Goal: Task Accomplishment & Management: Complete application form

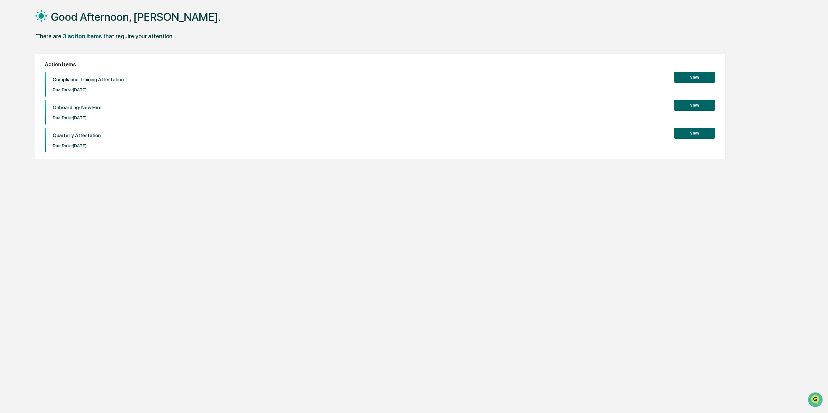
click at [694, 78] on button "View" at bounding box center [695, 77] width 42 height 11
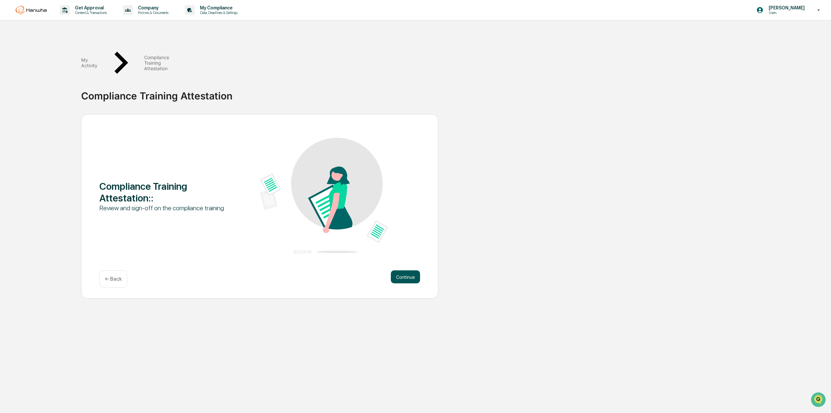
click at [401, 270] on button "Continue" at bounding box center [405, 276] width 29 height 13
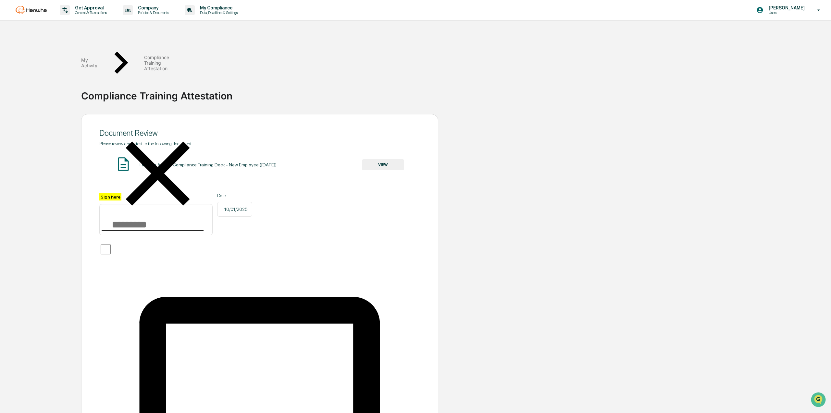
click at [163, 204] on input "Sign here" at bounding box center [155, 219] width 113 height 31
type input "*"
drag, startPoint x: 123, startPoint y: 188, endPoint x: 97, endPoint y: 190, distance: 25.7
click at [97, 190] on div "Document Review Please review and attest to the following document. Hanwha Annu…" at bounding box center [259, 373] width 357 height 519
type input "**********"
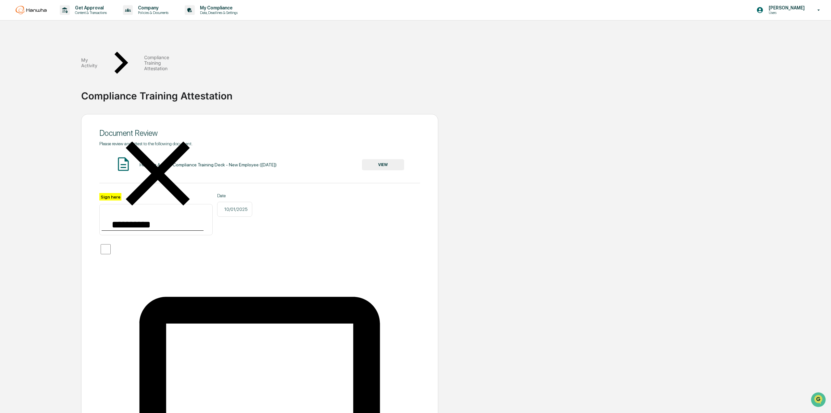
click at [80, 186] on div "**********" at bounding box center [415, 373] width 825 height 519
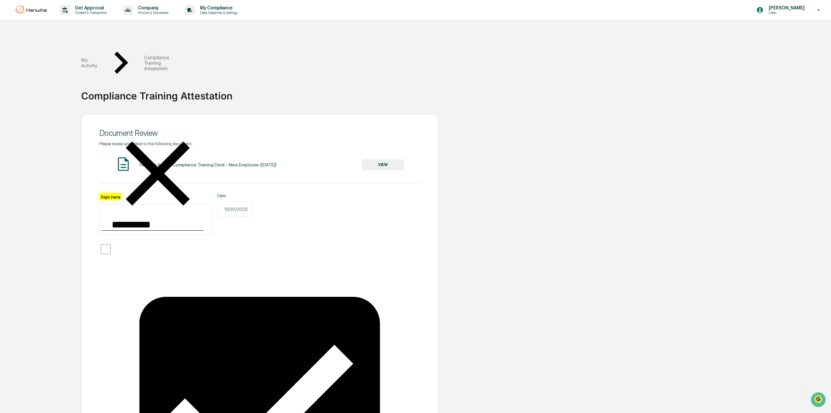
click at [386, 159] on button "VIEW" at bounding box center [383, 164] width 42 height 11
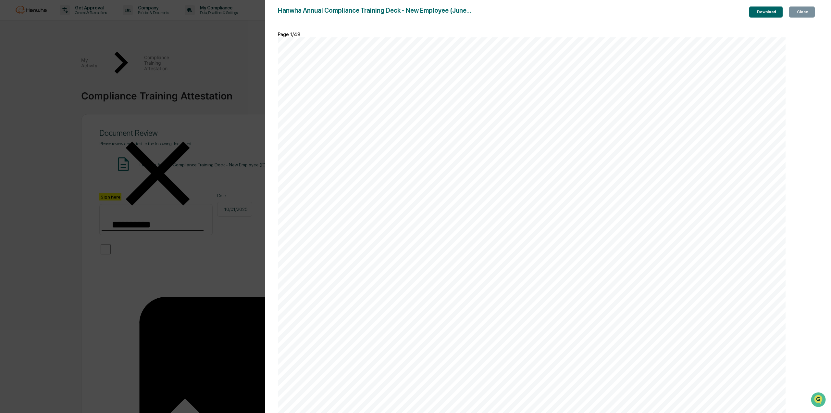
scroll to position [4642, 0]
drag, startPoint x: 538, startPoint y: 84, endPoint x: 594, endPoint y: 229, distance: 155.9
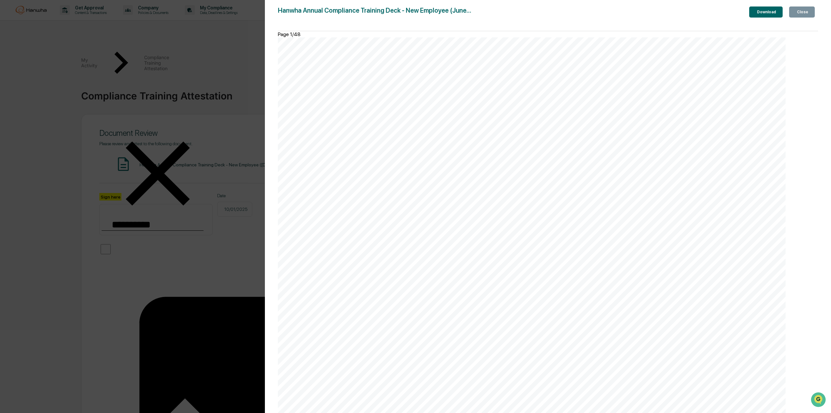
drag, startPoint x: 593, startPoint y: 229, endPoint x: 558, endPoint y: 202, distance: 44.2
drag, startPoint x: 593, startPoint y: 230, endPoint x: 534, endPoint y: 188, distance: 72.0
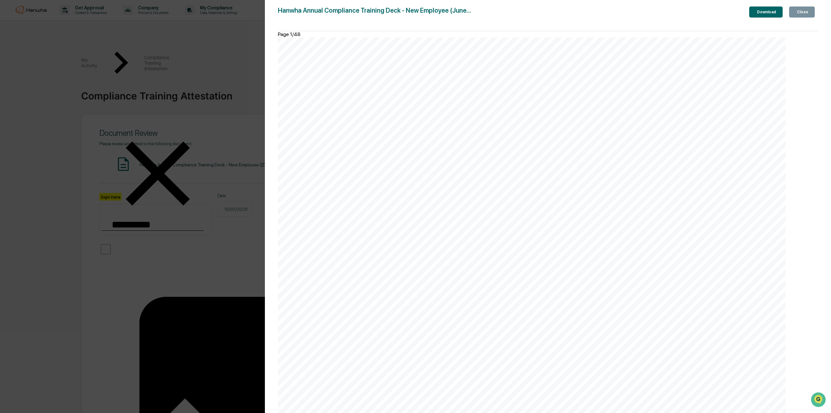
drag, startPoint x: 596, startPoint y: 231, endPoint x: 537, endPoint y: 189, distance: 73.3
click at [801, 11] on div "Close" at bounding box center [802, 12] width 13 height 5
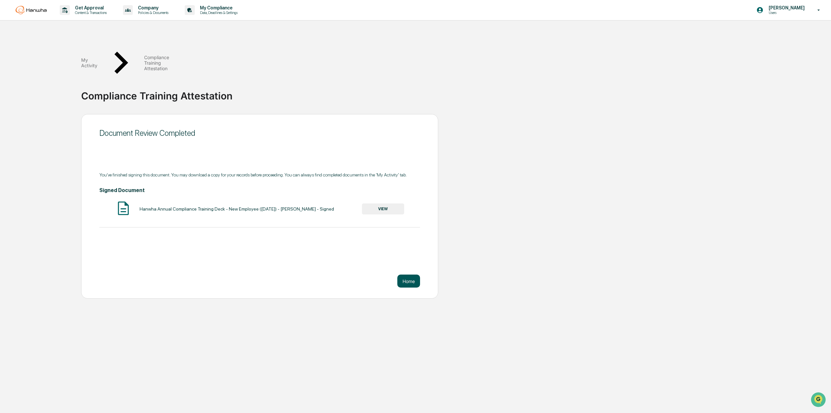
click at [403, 274] on button "Home" at bounding box center [408, 280] width 23 height 13
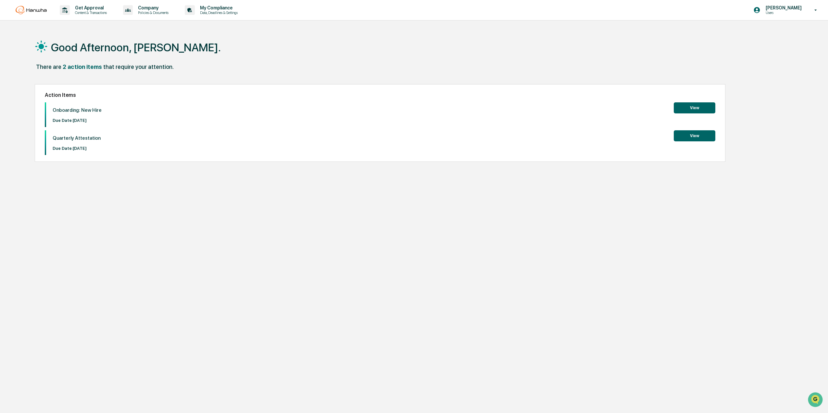
click at [677, 108] on button "View" at bounding box center [695, 107] width 42 height 11
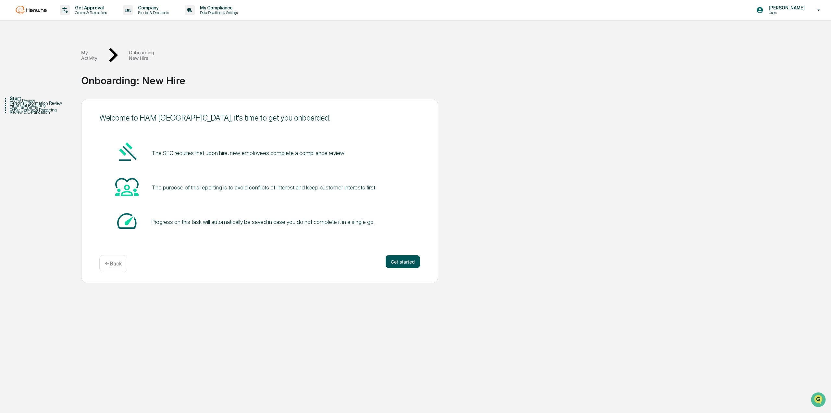
click at [404, 255] on button "Get started" at bounding box center [403, 261] width 34 height 13
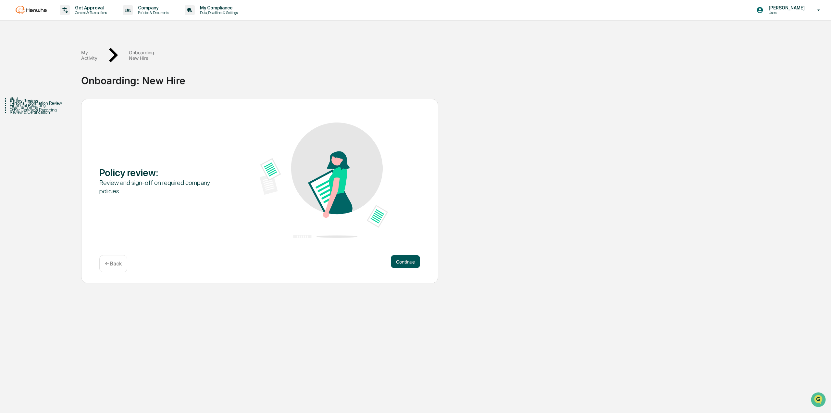
click at [402, 255] on button "Continue" at bounding box center [405, 261] width 29 height 13
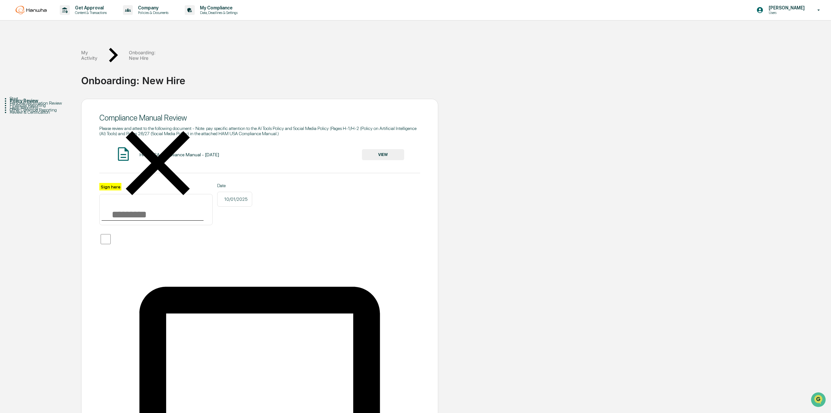
click at [156, 194] on input "Sign here" at bounding box center [155, 209] width 113 height 31
type input "**********"
click at [483, 225] on div "**********" at bounding box center [415, 361] width 825 height 524
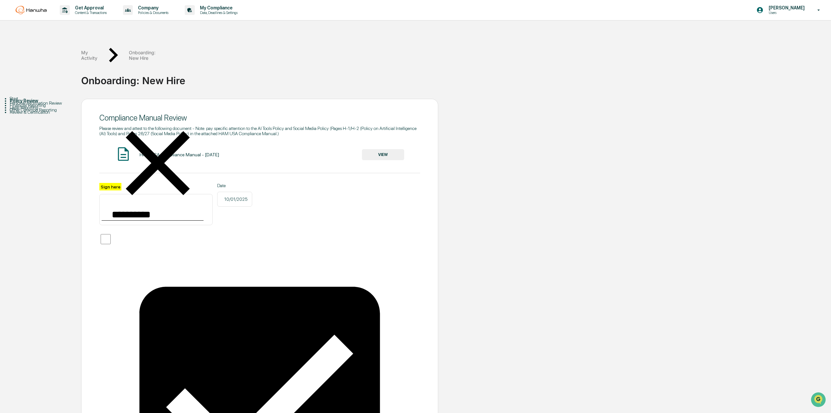
click at [390, 149] on button "VIEW" at bounding box center [383, 154] width 42 height 11
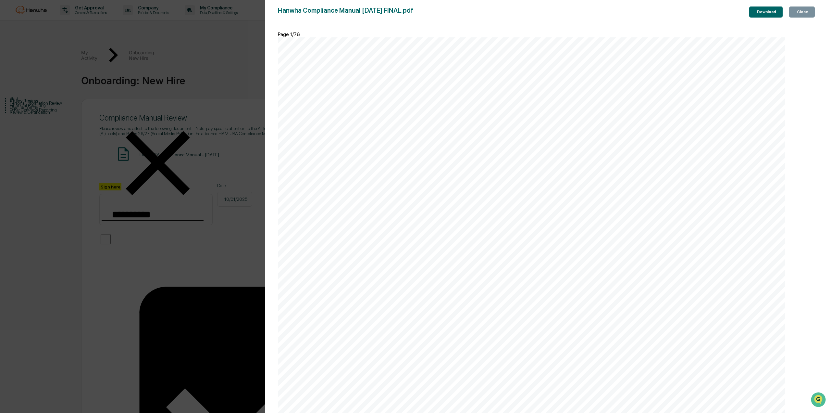
scroll to position [1492, 0]
drag, startPoint x: 465, startPoint y: 177, endPoint x: 519, endPoint y: 178, distance: 54.2
drag, startPoint x: 516, startPoint y: 179, endPoint x: 460, endPoint y: 179, distance: 55.8
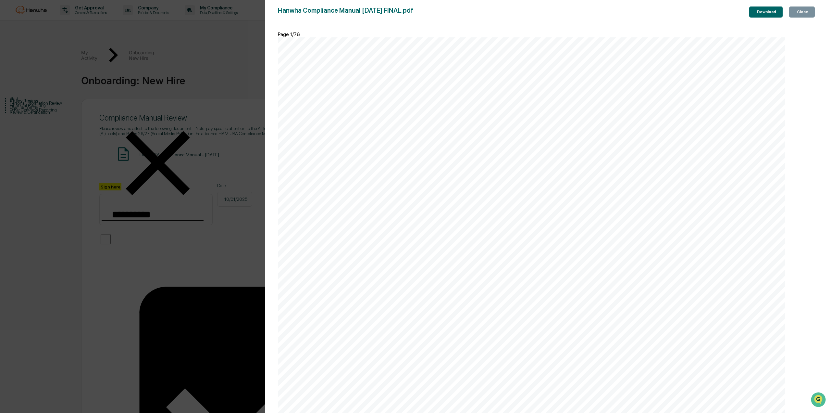
click at [798, 14] on div "Close" at bounding box center [802, 12] width 13 height 5
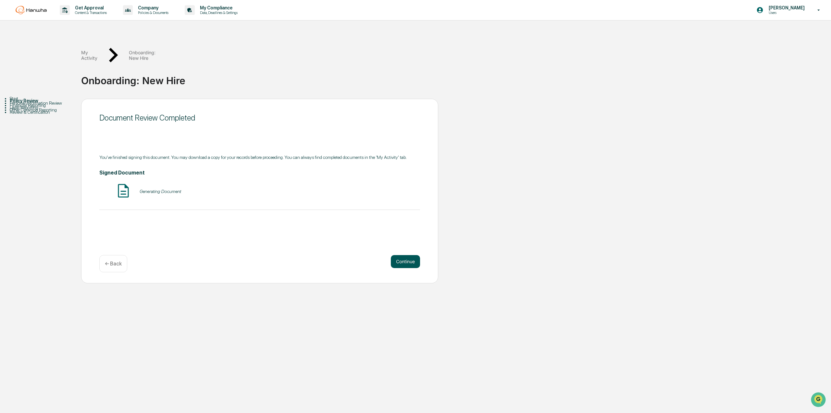
click at [409, 255] on button "Continue" at bounding box center [405, 261] width 29 height 13
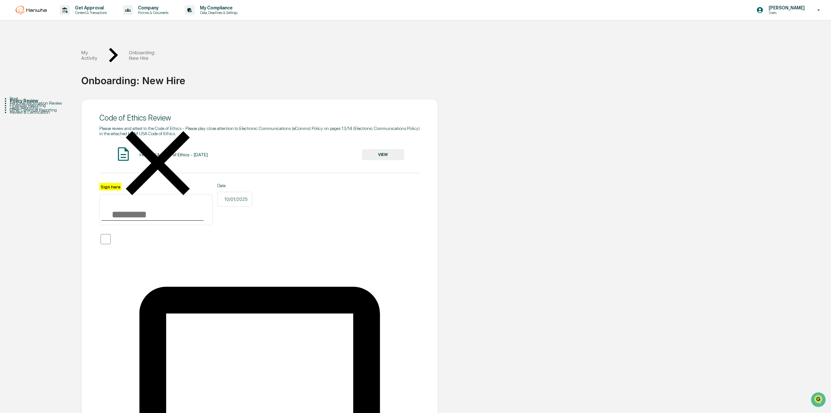
click at [387, 149] on button "VIEW" at bounding box center [383, 154] width 42 height 11
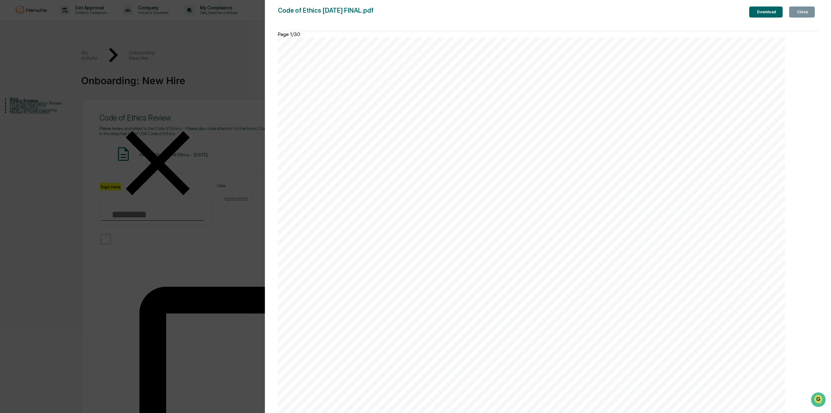
scroll to position [3636, 0]
click at [790, 13] on button "Close" at bounding box center [802, 11] width 26 height 11
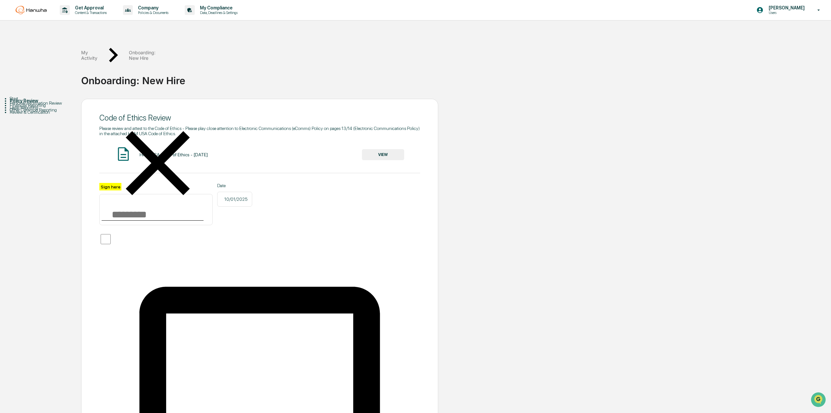
click at [113, 194] on input "Sign here" at bounding box center [155, 209] width 113 height 31
type input "**********"
click at [255, 247] on div "**********" at bounding box center [259, 361] width 357 height 524
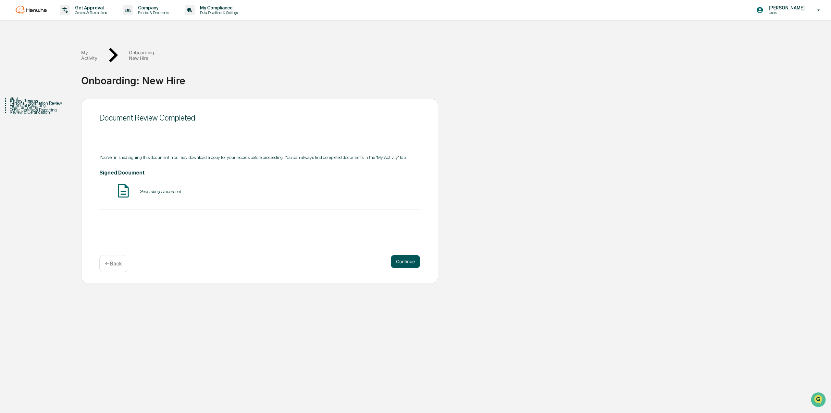
click at [400, 255] on button "Continue" at bounding box center [405, 261] width 29 height 13
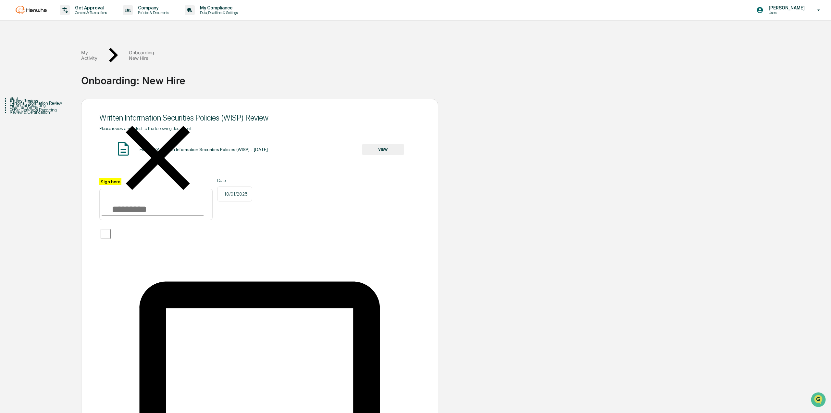
click at [387, 144] on button "VIEW" at bounding box center [383, 149] width 42 height 11
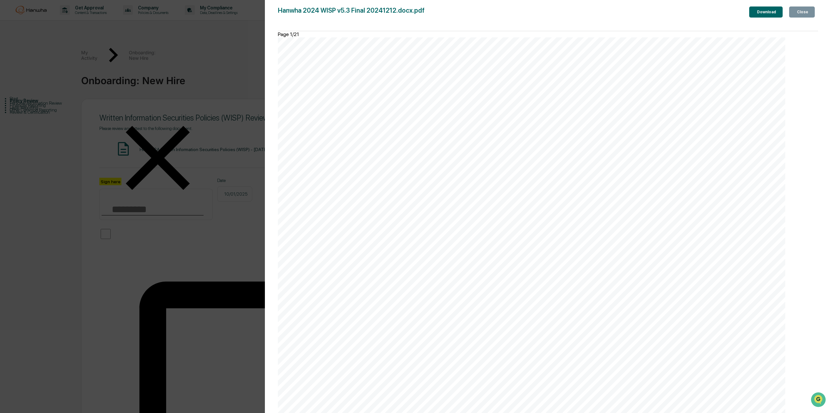
scroll to position [2660, 0]
click at [804, 16] on button "Close" at bounding box center [802, 11] width 26 height 11
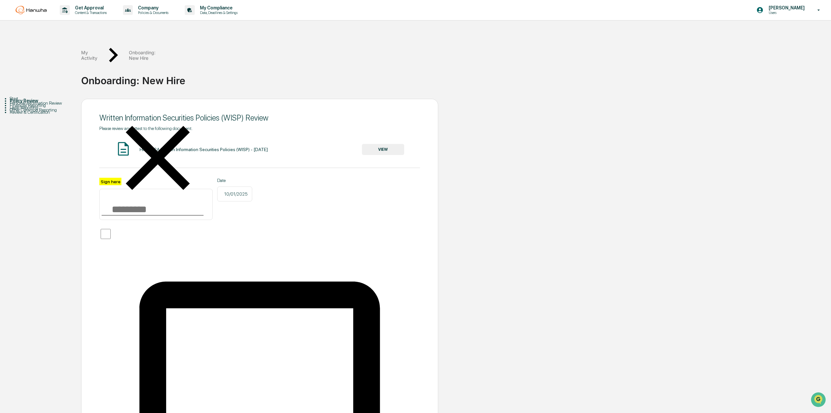
click at [144, 189] on input "Sign here" at bounding box center [155, 204] width 113 height 31
type input "**********"
click at [240, 186] on div "Date [DATE]" at bounding box center [234, 199] width 35 height 42
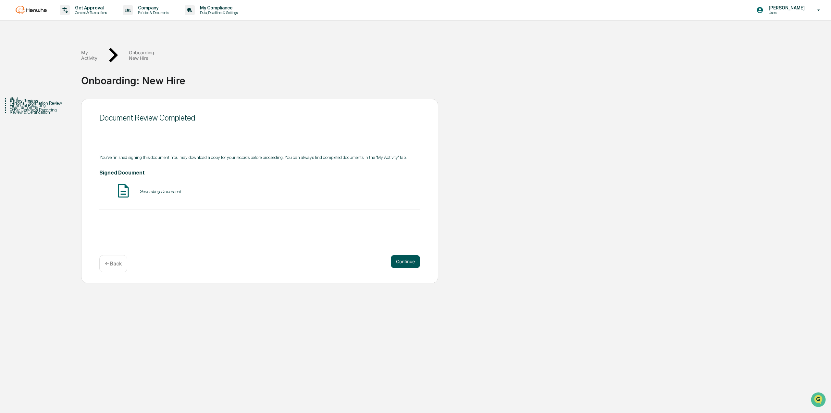
click at [406, 255] on button "Continue" at bounding box center [405, 261] width 29 height 13
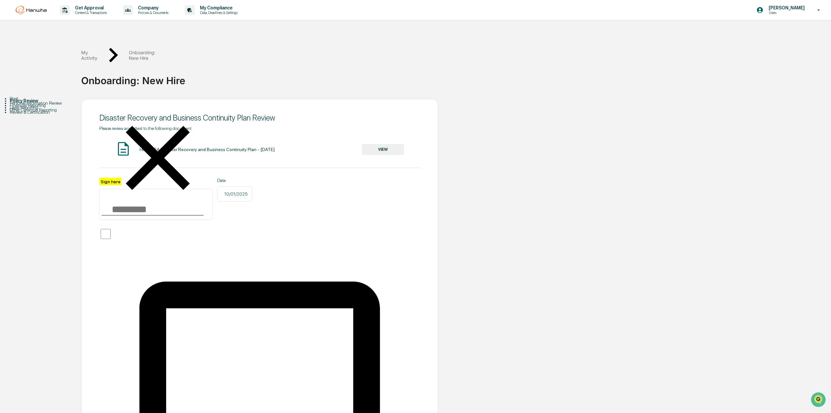
click at [396, 144] on button "VIEW" at bounding box center [383, 149] width 42 height 11
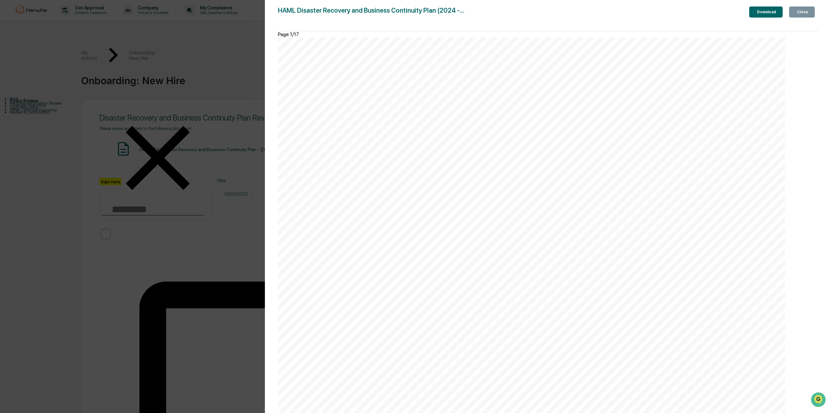
scroll to position [3798, 0]
click at [810, 9] on button "Close" at bounding box center [802, 11] width 26 height 11
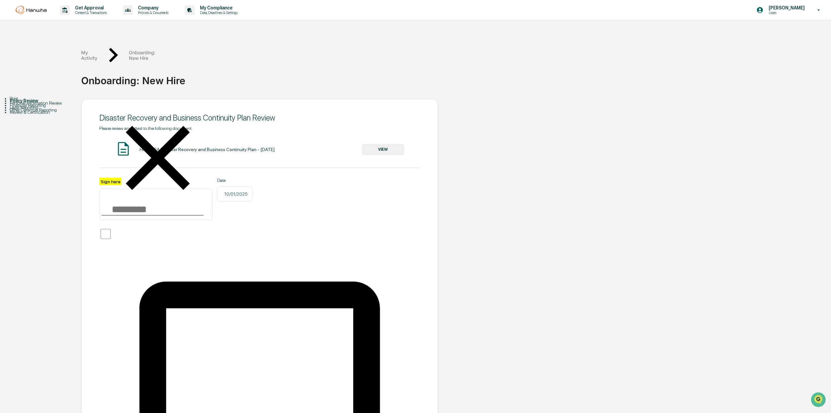
click at [143, 191] on input "Sign here" at bounding box center [155, 204] width 113 height 31
type input "**********"
click at [144, 230] on div "**********" at bounding box center [259, 354] width 321 height 457
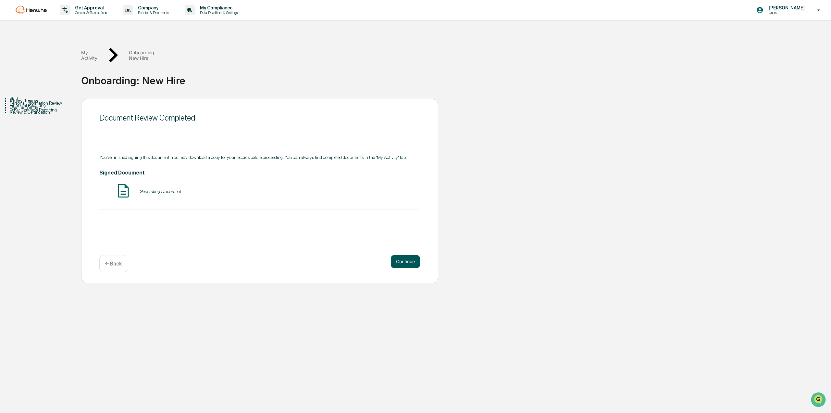
click at [401, 255] on button "Continue" at bounding box center [405, 261] width 29 height 13
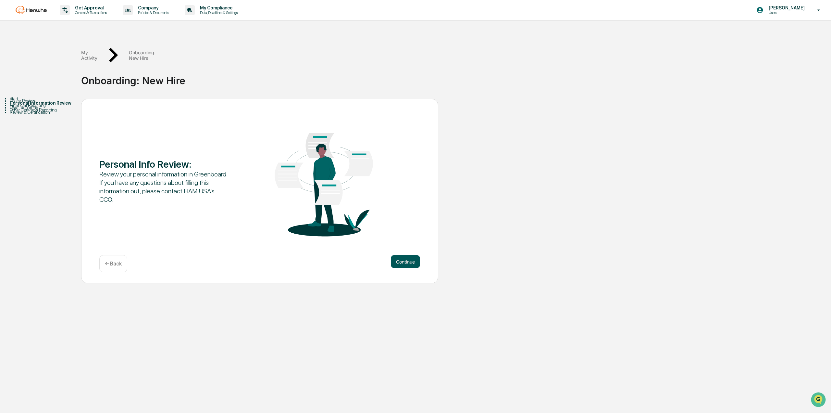
click at [408, 255] on button "Continue" at bounding box center [405, 261] width 29 height 13
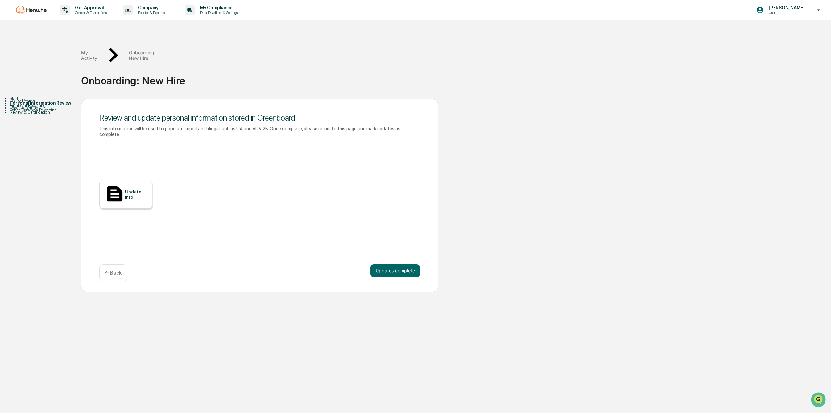
click at [130, 189] on div "Update Info" at bounding box center [136, 194] width 22 height 10
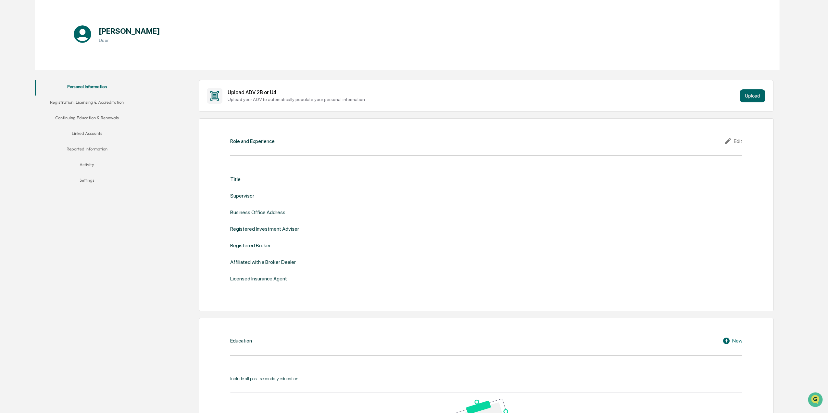
click at [739, 140] on div "Edit" at bounding box center [733, 141] width 18 height 8
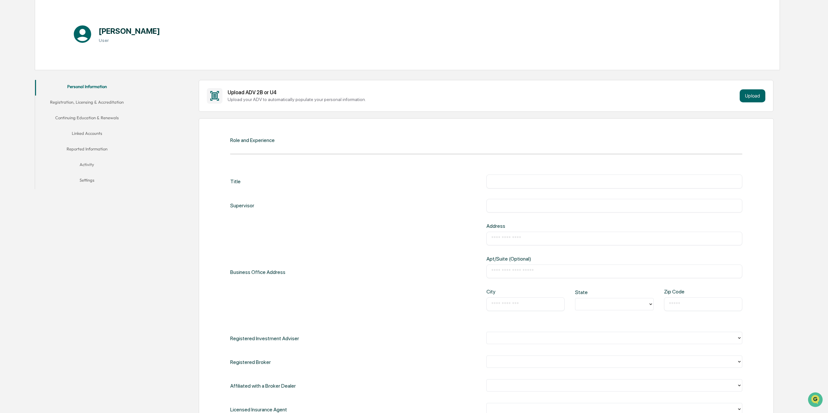
click at [543, 180] on input "text" at bounding box center [614, 181] width 246 height 6
click at [371, 223] on div "Business Office Address Address ​ Apt/Suite (Optional) ​ City ​ State Zip Code ​" at bounding box center [486, 272] width 512 height 98
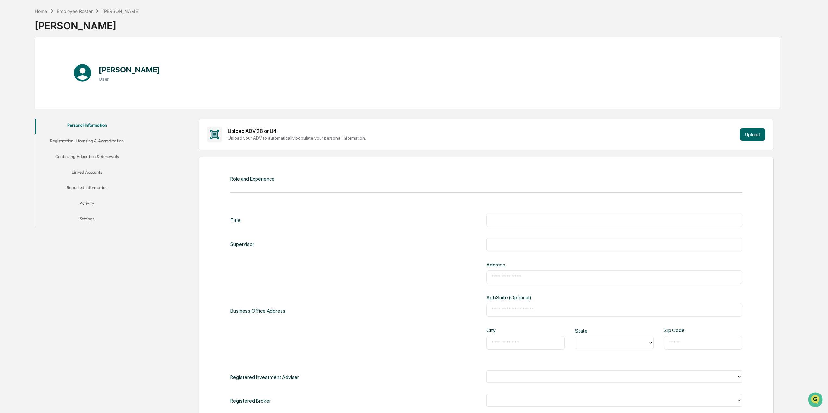
scroll to position [65, 0]
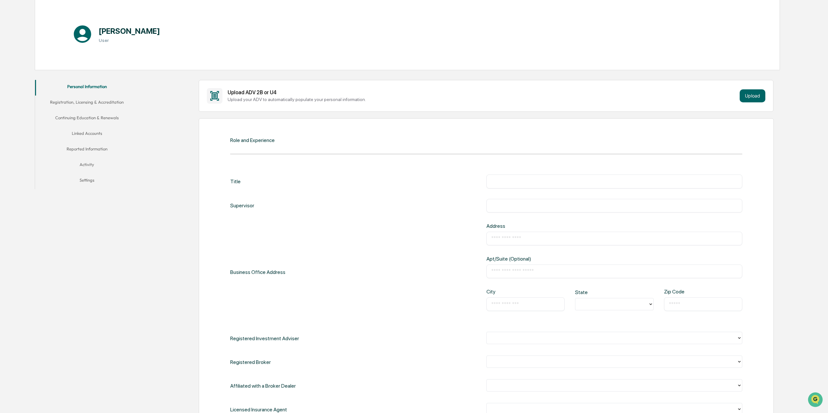
click at [530, 187] on div "Title ​ Supervisor ​ Business Office Address Address ​ Apt/Suite (Optional) ​ C…" at bounding box center [486, 295] width 512 height 242
click at [530, 184] on div "​" at bounding box center [614, 181] width 256 height 14
click at [530, 183] on input "text" at bounding box center [614, 181] width 246 height 6
type input "*******"
click at [502, 200] on div "​" at bounding box center [614, 206] width 256 height 14
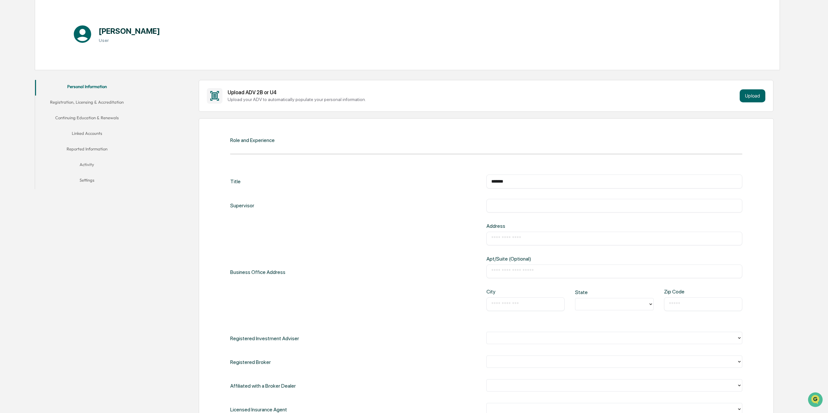
click at [503, 206] on input "text" at bounding box center [614, 205] width 246 height 6
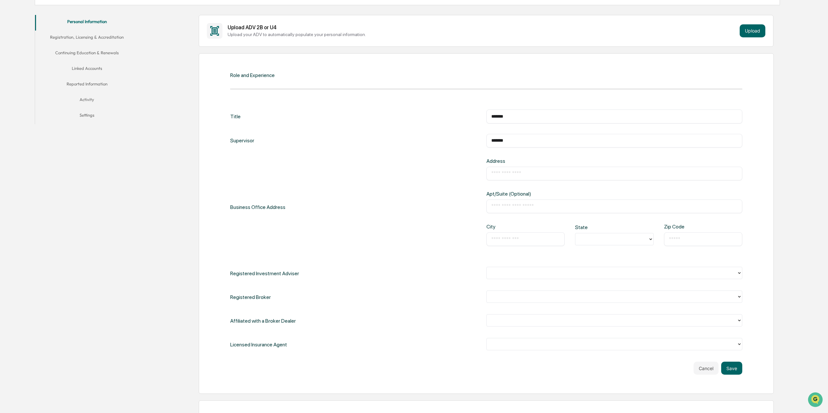
type input "*******"
click at [506, 172] on input "text" at bounding box center [614, 173] width 246 height 6
click at [471, 182] on div "Business Office Address Address ​ Apt/Suite (Optional) ​ City ​ State Zip Code ​" at bounding box center [486, 207] width 512 height 98
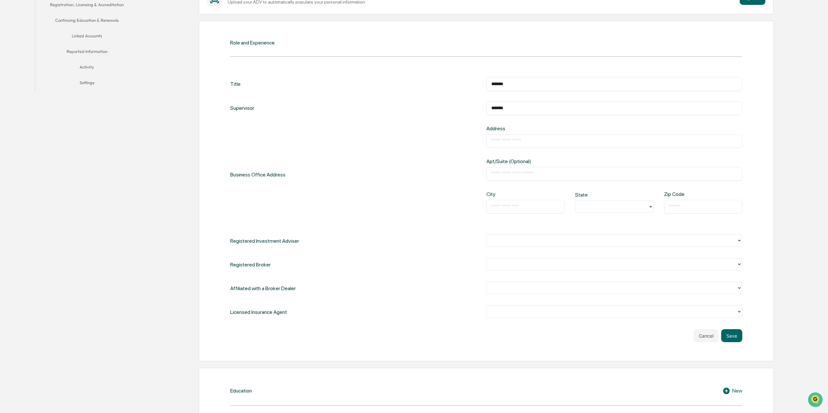
click at [364, 200] on div "Business Office Address Address ​ Apt/Suite (Optional) ​ City ​ State Zip Code ​" at bounding box center [486, 174] width 512 height 98
click at [539, 139] on input "text" at bounding box center [614, 141] width 246 height 6
click at [425, 174] on div "Business Office Address Address ​ Apt/Suite (Optional) ​ City ​ State Zip Code ​" at bounding box center [486, 174] width 512 height 98
click at [512, 138] on input "text" at bounding box center [614, 141] width 246 height 6
type input "**********"
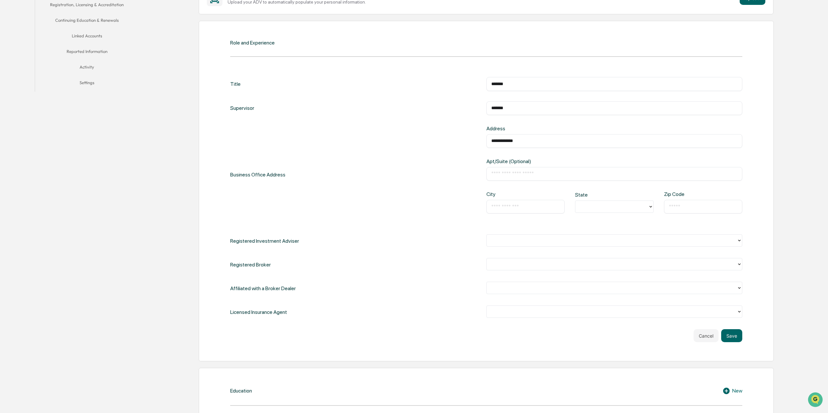
click at [511, 173] on input "text" at bounding box center [614, 173] width 246 height 6
click at [517, 204] on input "text" at bounding box center [525, 206] width 69 height 6
type input "**********"
click at [621, 209] on div at bounding box center [611, 206] width 66 height 7
click at [596, 296] on div "CA" at bounding box center [614, 298] width 79 height 13
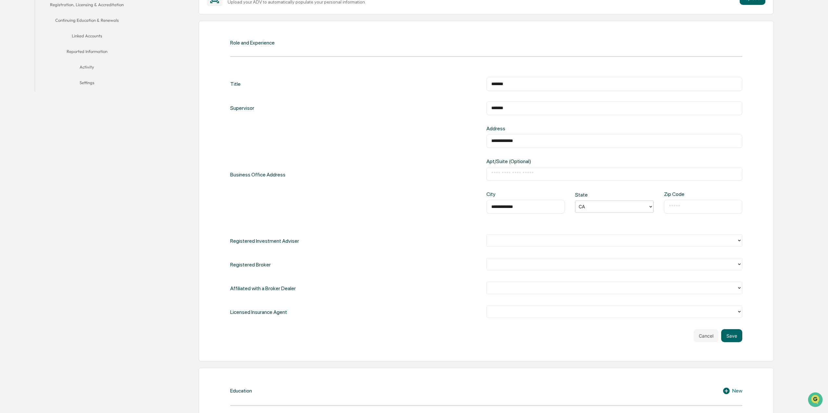
click at [686, 205] on input "text" at bounding box center [703, 206] width 69 height 6
type input "*"
type input "*****"
click at [426, 178] on div "**********" at bounding box center [486, 174] width 512 height 98
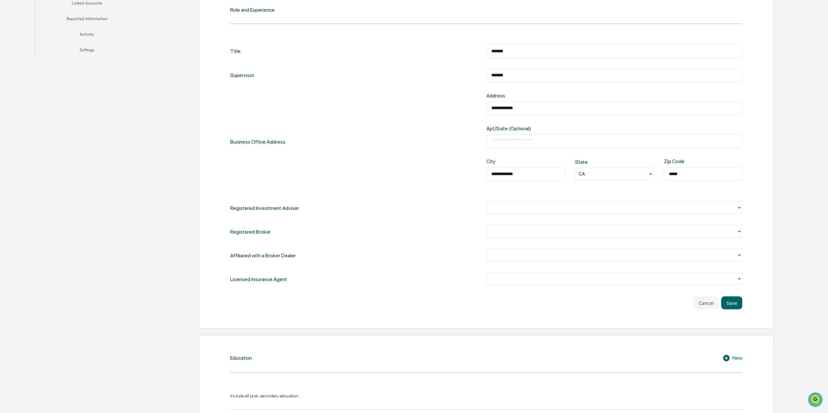
scroll to position [260, 0]
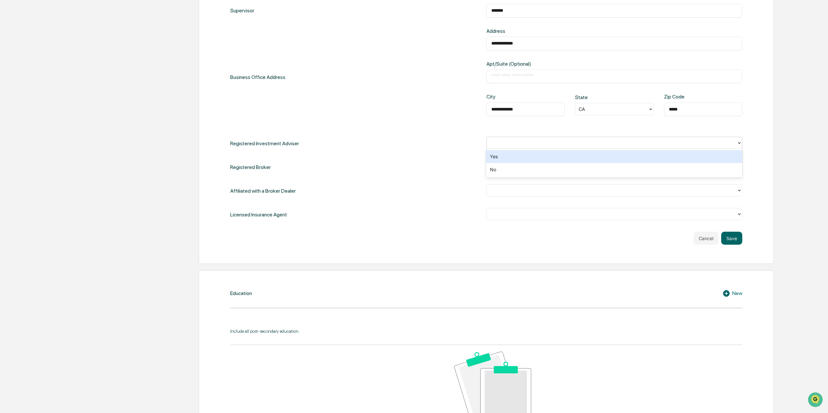
click at [532, 146] on div at bounding box center [614, 143] width 256 height 12
click at [417, 156] on div "**********" at bounding box center [486, 101] width 512 height 242
click at [730, 233] on button "Save" at bounding box center [731, 237] width 21 height 13
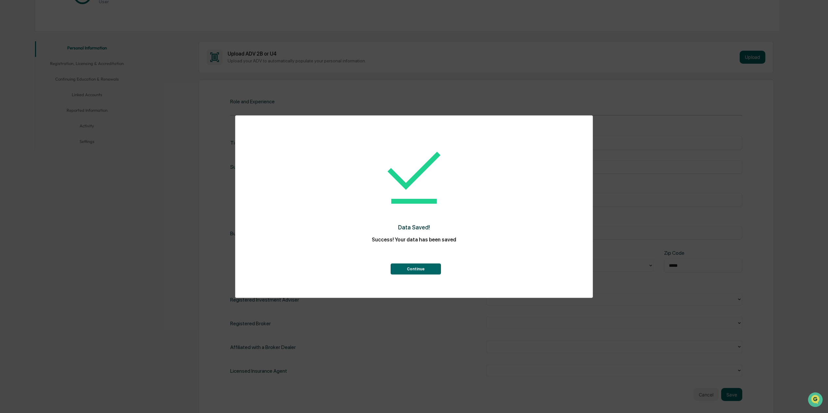
scroll to position [97, 0]
click at [423, 269] on button "Continue" at bounding box center [416, 268] width 50 height 11
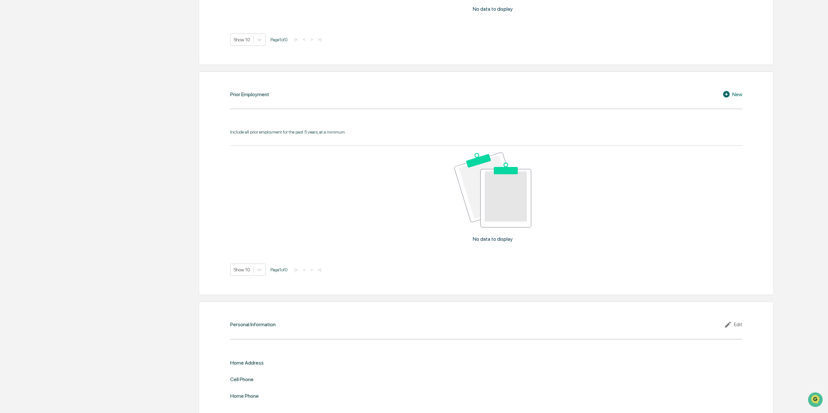
scroll to position [559, 0]
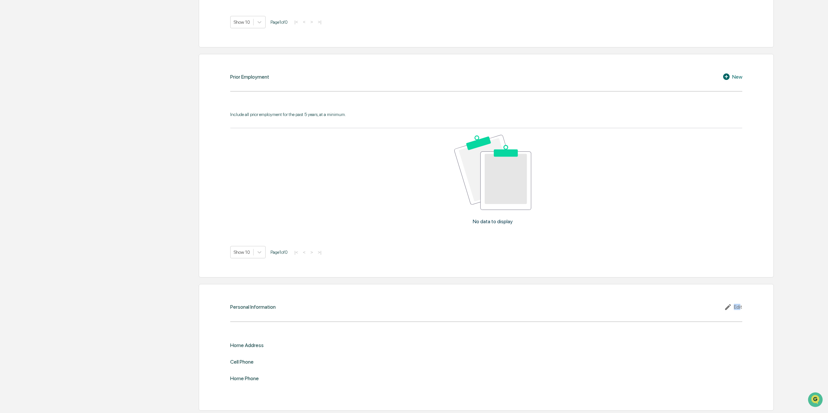
click at [740, 303] on div "Edit" at bounding box center [733, 307] width 18 height 8
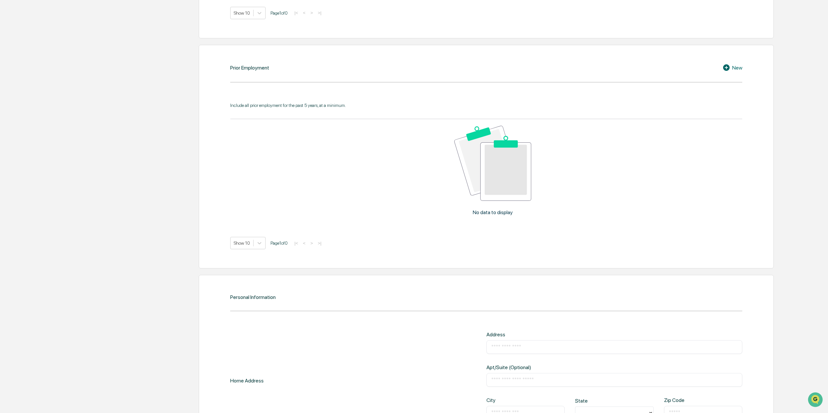
scroll to position [677, 0]
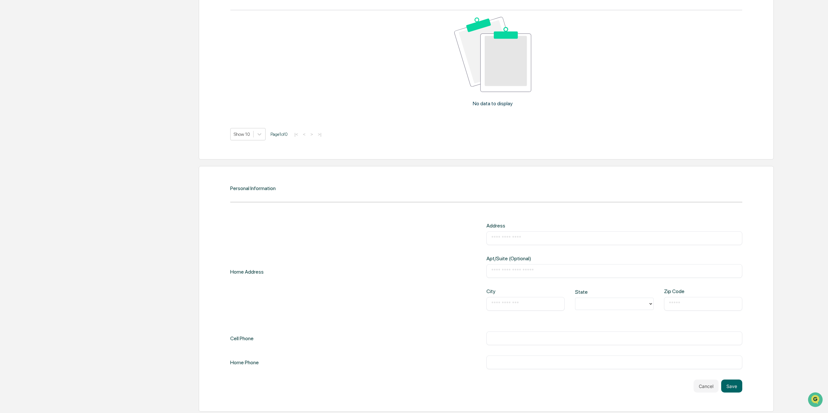
click at [525, 338] on input "text" at bounding box center [614, 338] width 246 height 6
type input "*"
type input "**********"
click at [527, 238] on input "text" at bounding box center [614, 238] width 246 height 6
drag, startPoint x: 545, startPoint y: 233, endPoint x: 516, endPoint y: 235, distance: 29.2
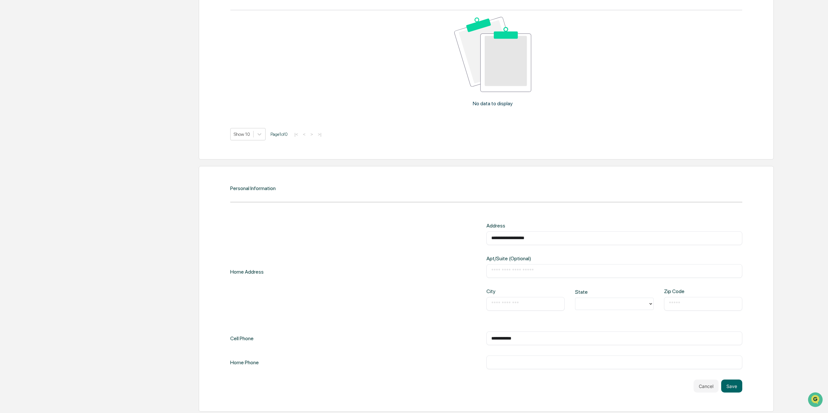
click at [516, 235] on input "**********" at bounding box center [614, 238] width 246 height 6
type input "**********"
click at [512, 274] on div "​" at bounding box center [614, 271] width 256 height 14
click at [517, 273] on div "​" at bounding box center [614, 271] width 256 height 14
click at [521, 271] on input "text" at bounding box center [614, 270] width 246 height 6
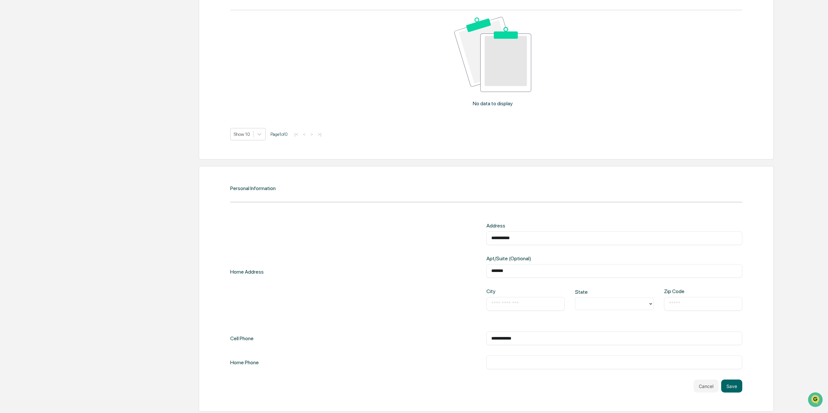
type input "*******"
click at [510, 307] on div "​" at bounding box center [525, 304] width 79 height 14
click at [520, 305] on input "text" at bounding box center [525, 303] width 69 height 6
type input "**********"
click at [602, 305] on div at bounding box center [611, 303] width 66 height 7
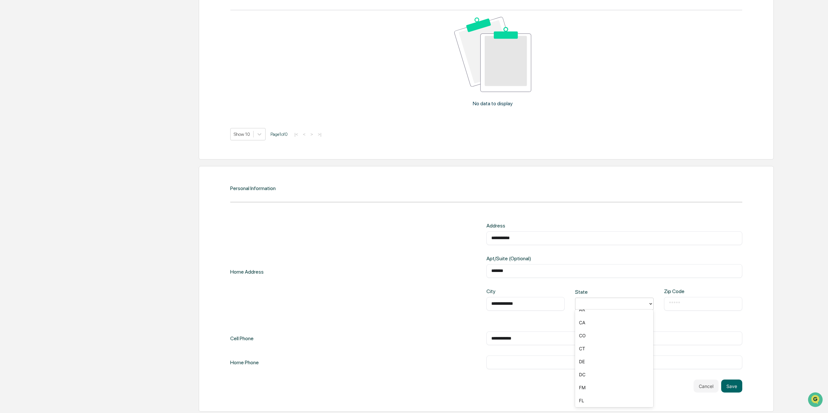
scroll to position [77, 0]
click at [605, 316] on div "CA" at bounding box center [614, 318] width 79 height 13
click at [705, 306] on div "​" at bounding box center [703, 304] width 79 height 14
click at [713, 304] on input "text" at bounding box center [703, 303] width 69 height 6
type input "*****"
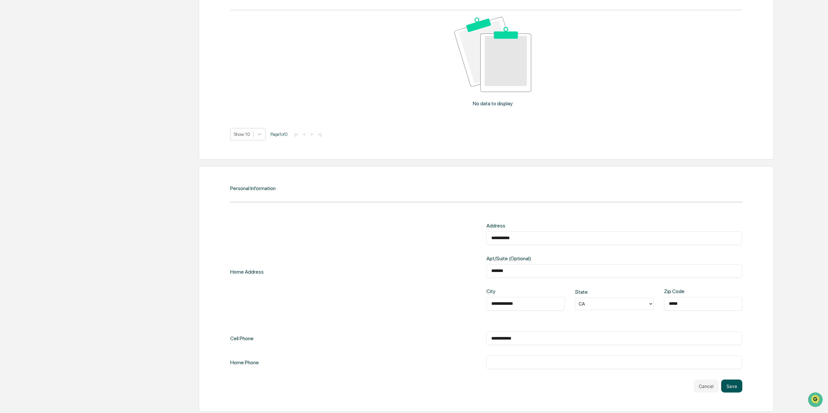
click at [738, 381] on button "Save" at bounding box center [731, 385] width 21 height 13
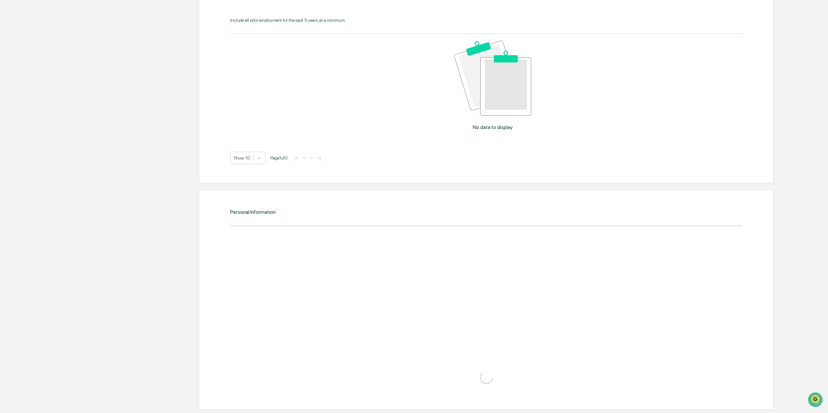
scroll to position [677, 0]
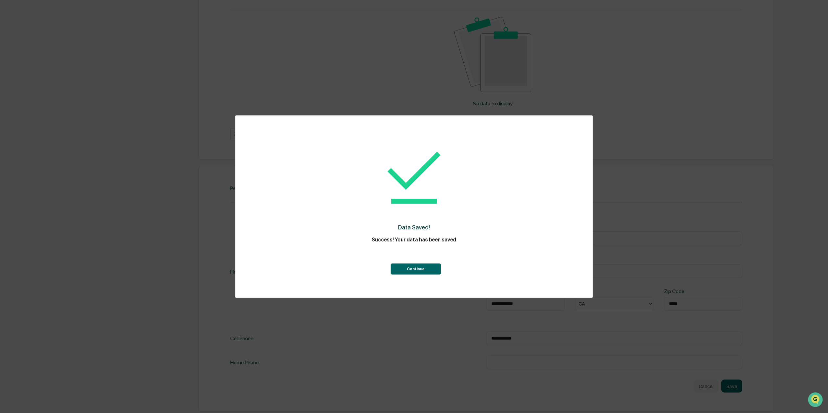
click at [425, 270] on button "Continue" at bounding box center [416, 268] width 50 height 11
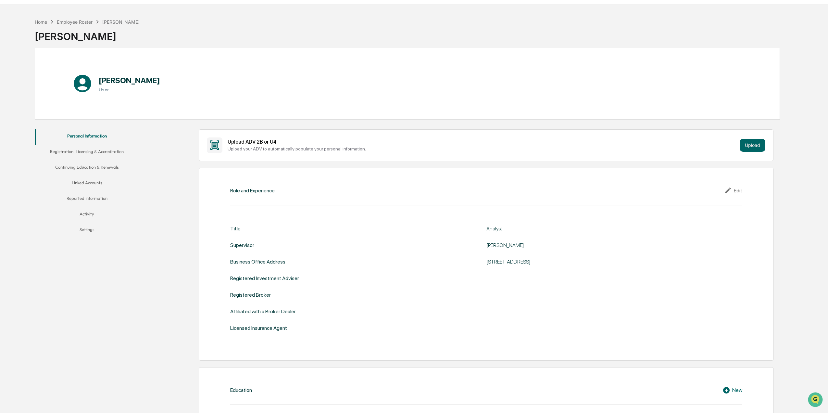
scroll to position [0, 0]
